Goal: Information Seeking & Learning: Learn about a topic

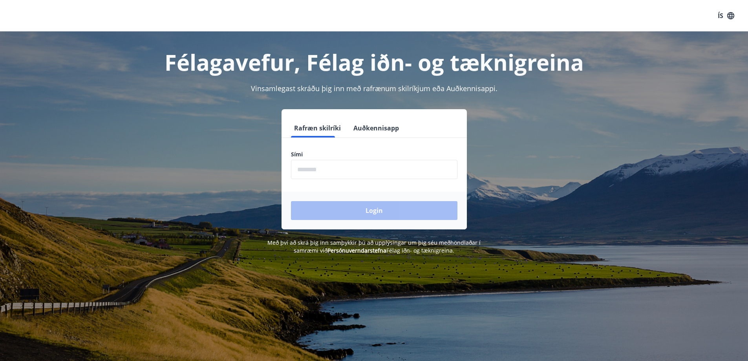
click at [357, 170] on input "phone" at bounding box center [374, 169] width 166 height 19
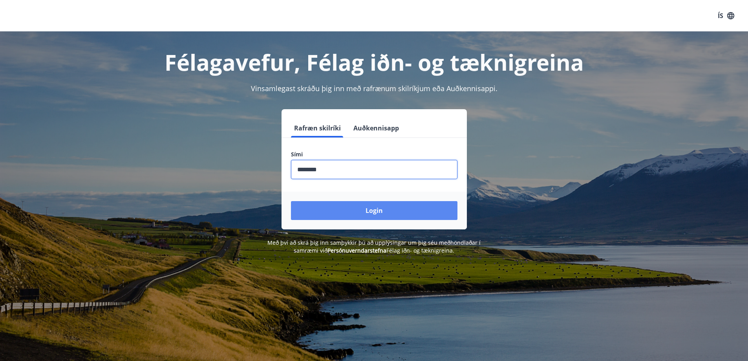
type input "********"
click at [401, 211] on button "Login" at bounding box center [374, 210] width 166 height 19
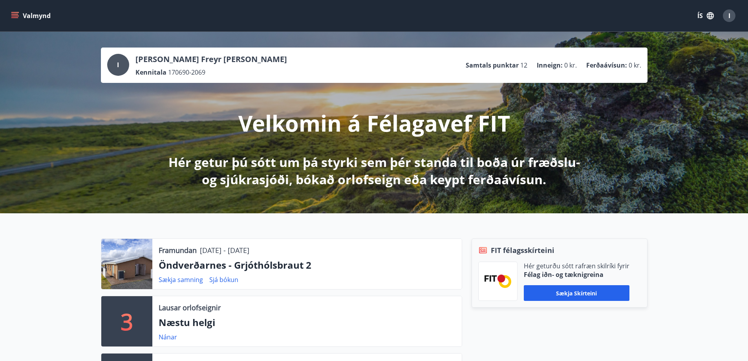
click at [378, 224] on div "Framundan 07.11.2025 - 10.11.2025 Öndverðarnes - Grjóthólsbraut 2 Sækja samning…" at bounding box center [374, 318] width 748 height 210
click at [120, 261] on div at bounding box center [126, 264] width 51 height 50
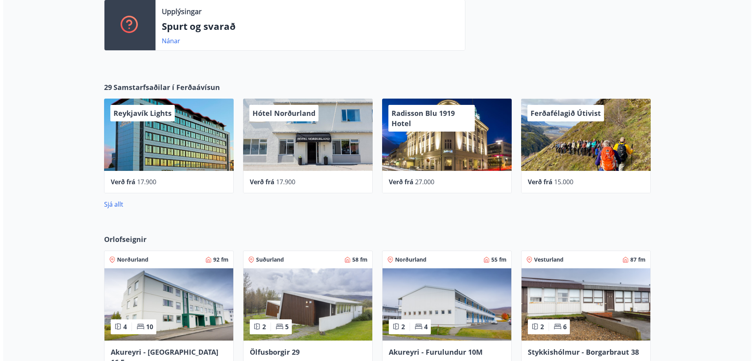
scroll to position [393, 0]
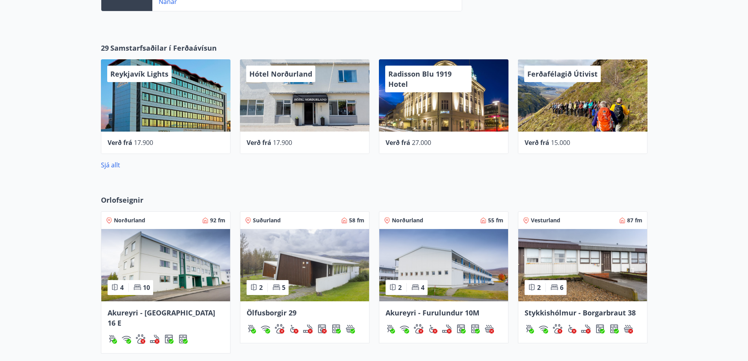
click at [436, 108] on div "Radisson Blu 1919 Hotel" at bounding box center [444, 95] width 130 height 72
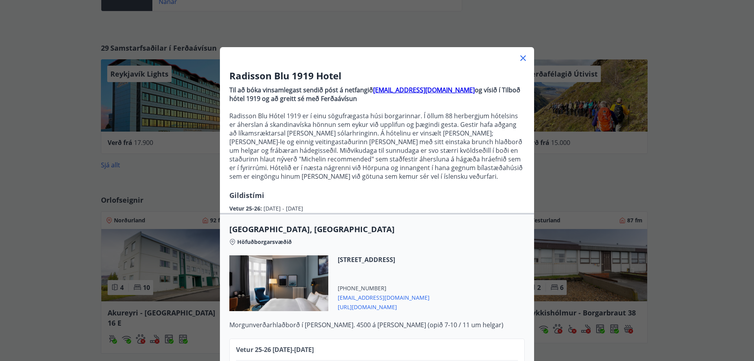
drag, startPoint x: 373, startPoint y: 236, endPoint x: 217, endPoint y: 224, distance: 156.3
click at [214, 227] on div "Radisson Blu 1919 Hotel Til að bóka vinsamlegast sendið póst á netfangið sales.…" at bounding box center [377, 180] width 754 height 361
click at [404, 229] on span "Radisson Blu 1919 Hotel, Reykjavik" at bounding box center [376, 229] width 295 height 11
click at [523, 56] on icon at bounding box center [522, 57] width 9 height 9
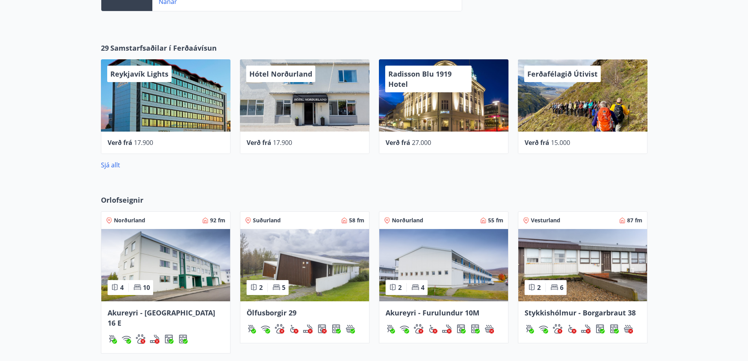
click at [426, 100] on div "Radisson Blu 1919 Hotel" at bounding box center [444, 95] width 130 height 72
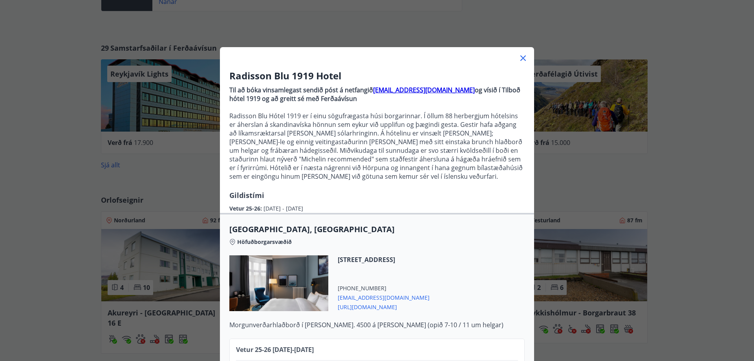
scroll to position [55, 0]
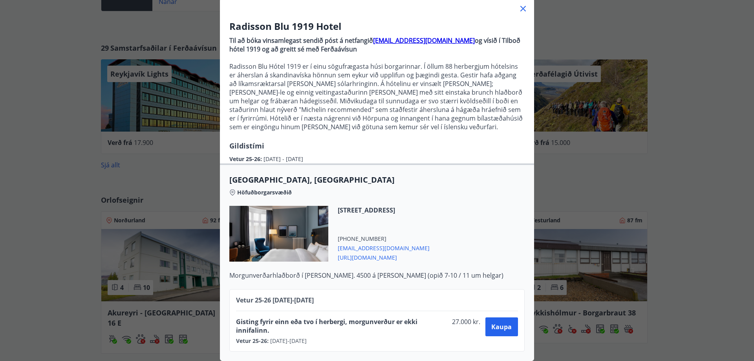
click at [592, 188] on div "Radisson Blu 1919 Hotel Til að bóka vinsamlegast sendið póst á netfangið sales.…" at bounding box center [377, 131] width 754 height 361
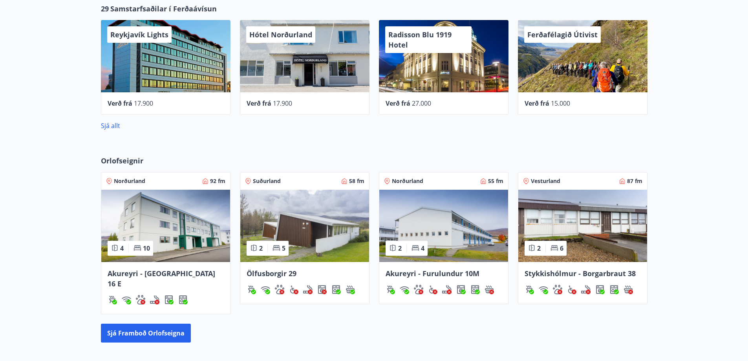
scroll to position [471, 0]
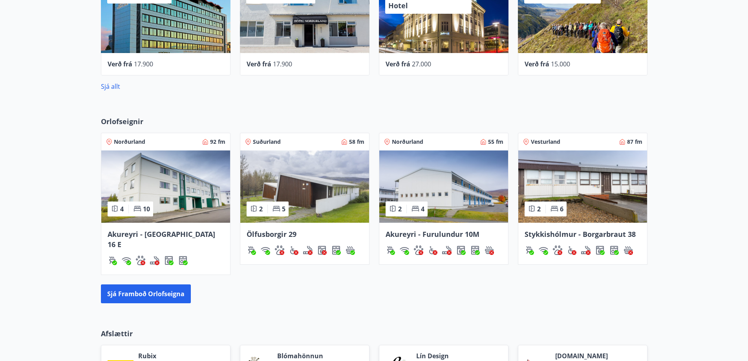
click at [338, 203] on img at bounding box center [304, 186] width 129 height 72
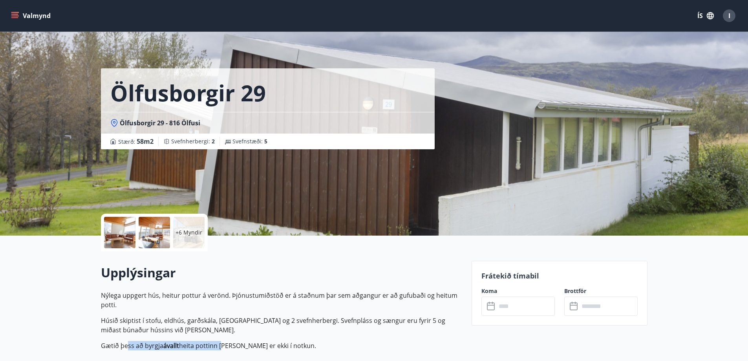
drag, startPoint x: 128, startPoint y: 345, endPoint x: 236, endPoint y: 348, distance: 107.6
click at [227, 348] on p "Gætið þess að byrgja ávallt heita pottinn ef hann er ekki í notkun." at bounding box center [281, 345] width 361 height 9
click at [259, 347] on p "Gætið þess að byrgja ávallt heita pottinn ef hann er ekki í notkun." at bounding box center [281, 345] width 361 height 9
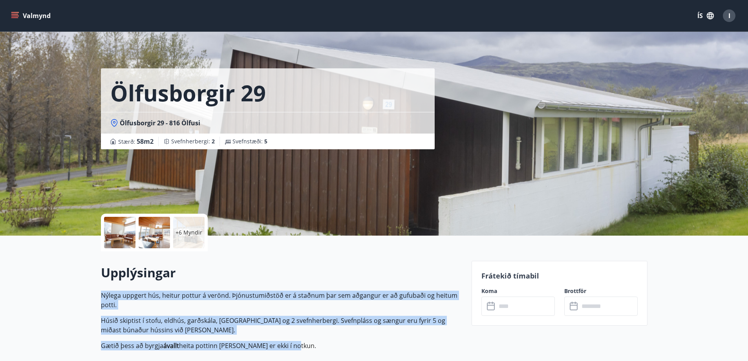
drag, startPoint x: 250, startPoint y: 345, endPoint x: 89, endPoint y: 286, distance: 171.1
click at [338, 347] on p "Gætið þess að byrgja ávallt heita pottinn ef hann er ekki í notkun." at bounding box center [281, 345] width 361 height 9
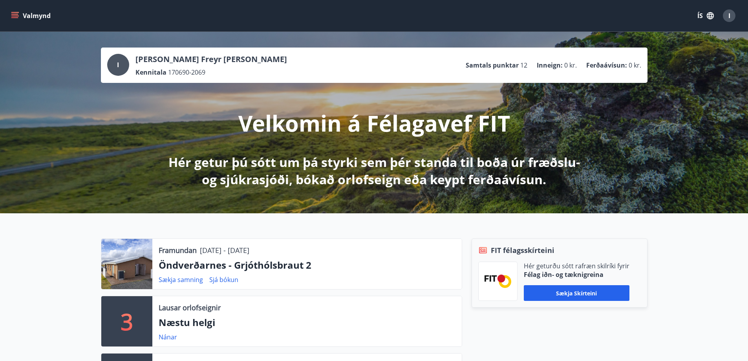
click at [17, 18] on icon "menu" at bounding box center [14, 17] width 7 height 1
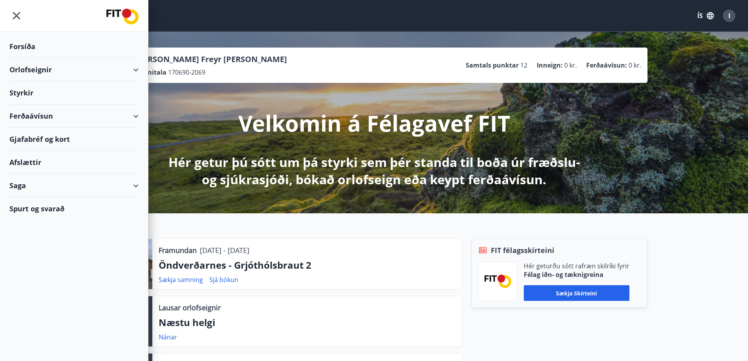
click at [24, 91] on div "Styrkir" at bounding box center [73, 92] width 129 height 23
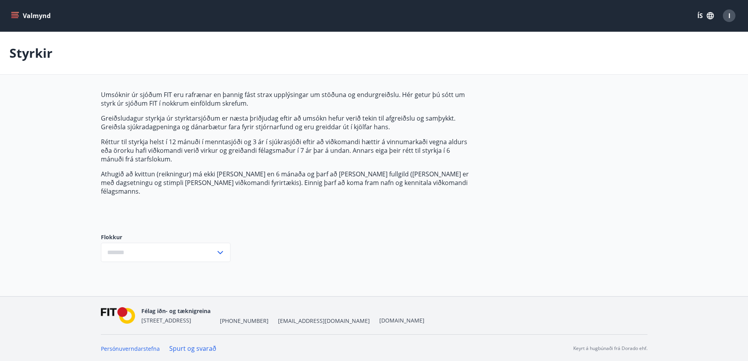
type input "***"
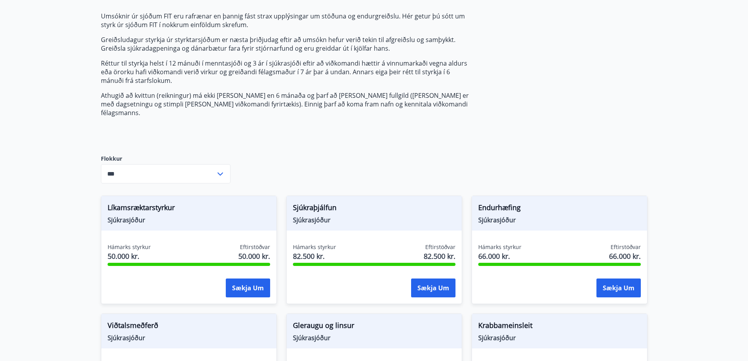
scroll to position [118, 0]
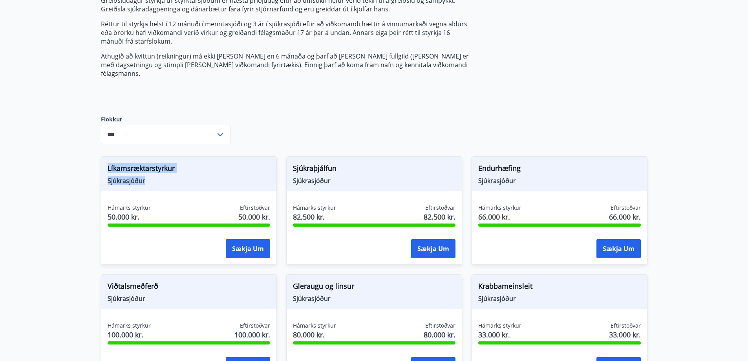
drag, startPoint x: 156, startPoint y: 168, endPoint x: 94, endPoint y: 153, distance: 64.3
click at [94, 153] on div "Líkamsræktarstyrkur Sjúkrasjóður Hámarks styrkur 50.000 kr. Eftirstöðvar 50.000…" at bounding box center [183, 206] width 185 height 118
click at [161, 179] on div "Líkamsræktarstyrkur Sjúkrasjóður" at bounding box center [188, 174] width 175 height 35
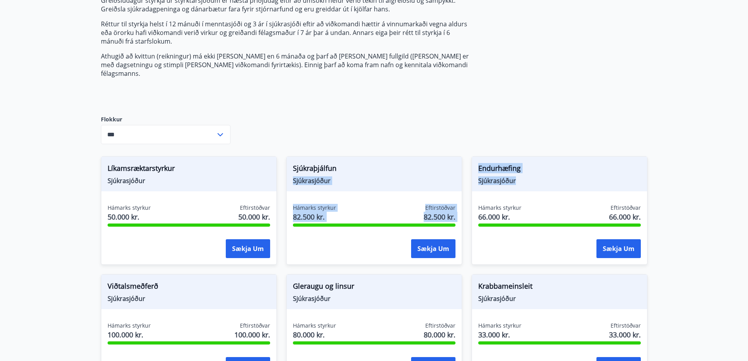
drag, startPoint x: 526, startPoint y: 174, endPoint x: 459, endPoint y: 159, distance: 68.7
click at [396, 176] on span "Sjúkrasjóður" at bounding box center [374, 180] width 163 height 9
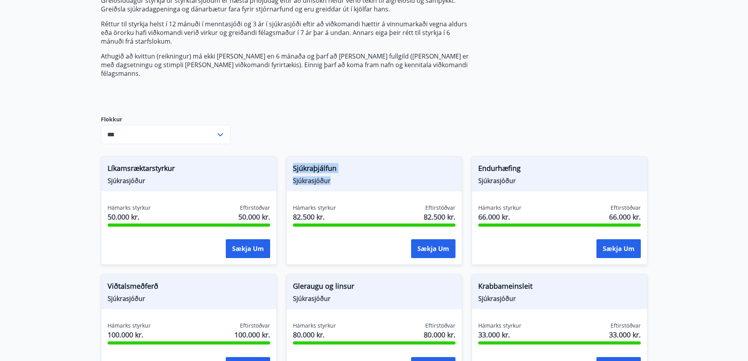
drag, startPoint x: 344, startPoint y: 168, endPoint x: 274, endPoint y: 157, distance: 70.3
click at [274, 157] on div "Líkamsræktarstyrkur Sjúkrasjóður" at bounding box center [188, 174] width 175 height 35
drag, startPoint x: 160, startPoint y: 171, endPoint x: 89, endPoint y: 153, distance: 73.4
click at [89, 153] on main "Styrkir Umsóknir úr sjóðum FIT eru rafrænar en þannig fást strax upplýsingar um…" at bounding box center [374, 329] width 748 height 831
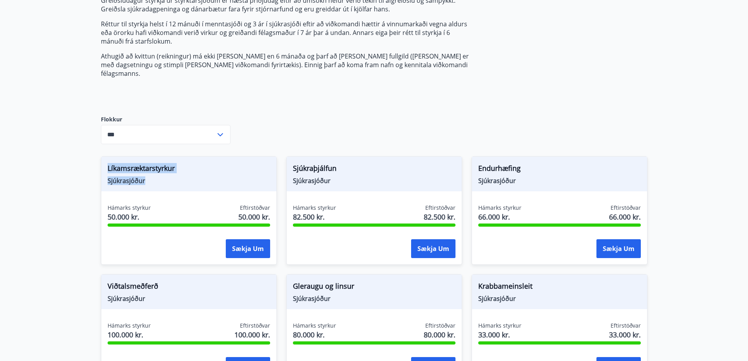
click at [165, 176] on span "Sjúkrasjóður" at bounding box center [189, 180] width 163 height 9
drag, startPoint x: 132, startPoint y: 173, endPoint x: 61, endPoint y: 152, distance: 73.4
click at [61, 152] on main "Styrkir Umsóknir úr sjóðum FIT eru rafrænar en þannig fást strax upplýsingar um…" at bounding box center [374, 329] width 748 height 831
click at [127, 176] on span "Sjúkrasjóður" at bounding box center [189, 180] width 163 height 9
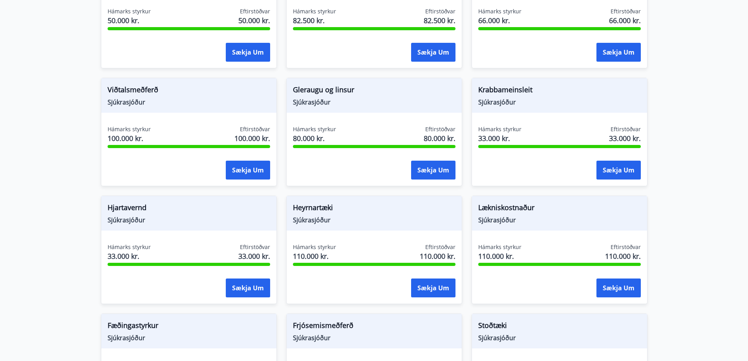
scroll to position [393, 0]
